Goal: Book appointment/travel/reservation

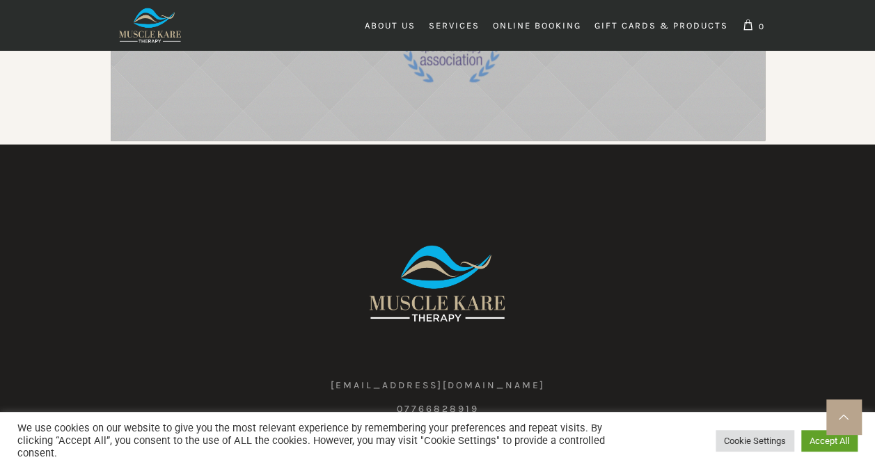
scroll to position [2762, 0]
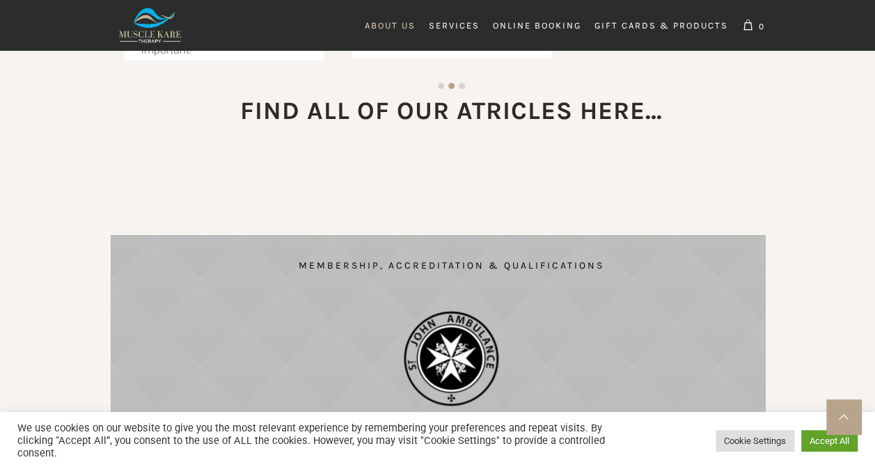
click at [413, 25] on span "About Us" at bounding box center [390, 25] width 51 height 10
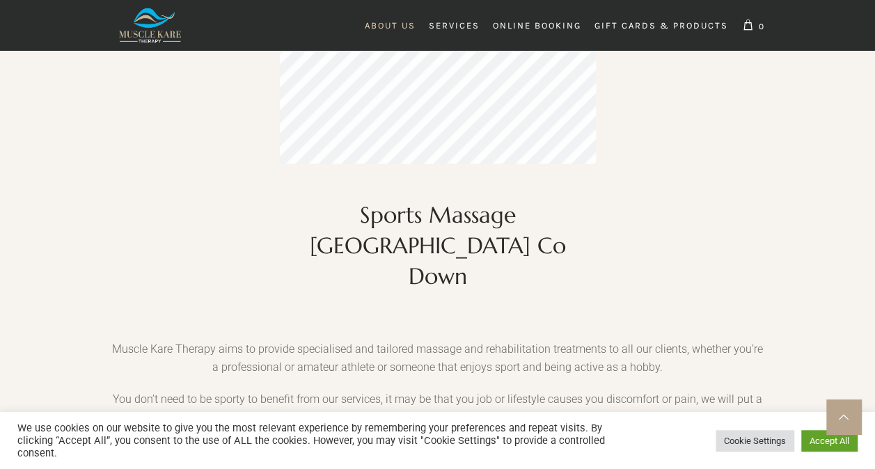
scroll to position [417, 0]
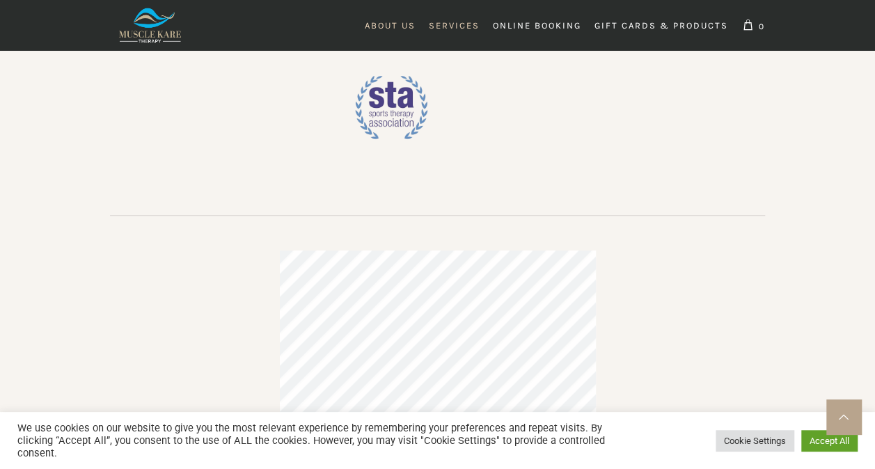
click at [462, 24] on span "Services" at bounding box center [454, 25] width 51 height 10
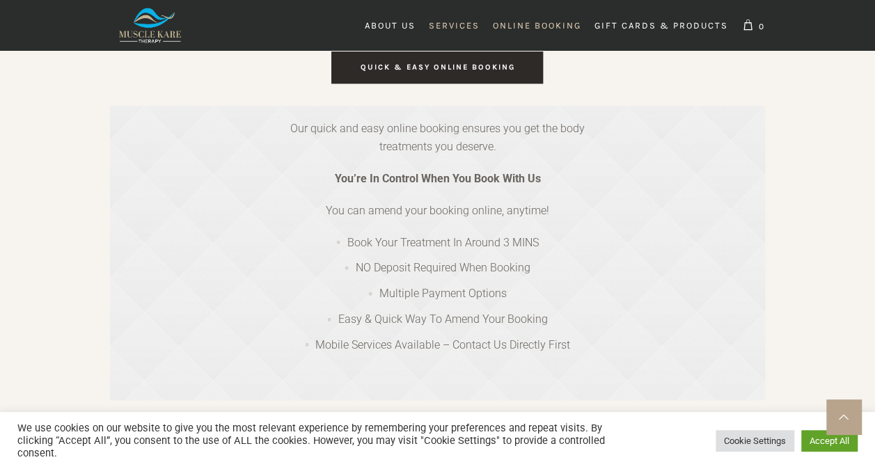
scroll to position [0, 395]
click at [539, 29] on span "Online Booking" at bounding box center [537, 25] width 88 height 10
